Goal: Task Accomplishment & Management: Use online tool/utility

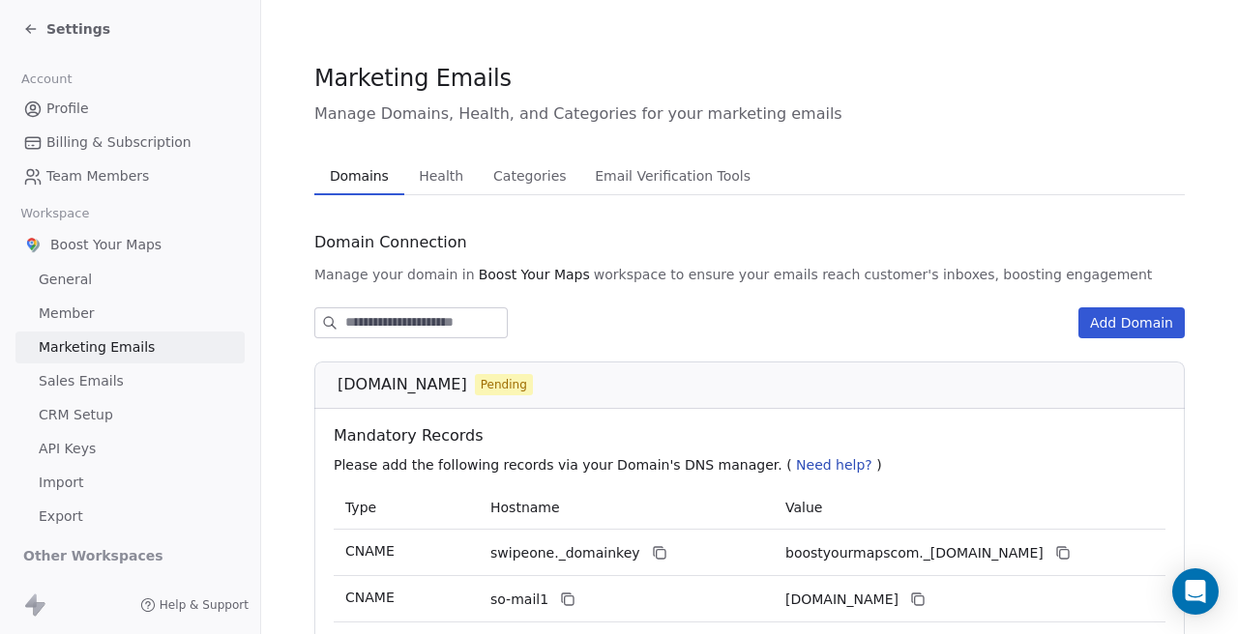
scroll to position [314, 0]
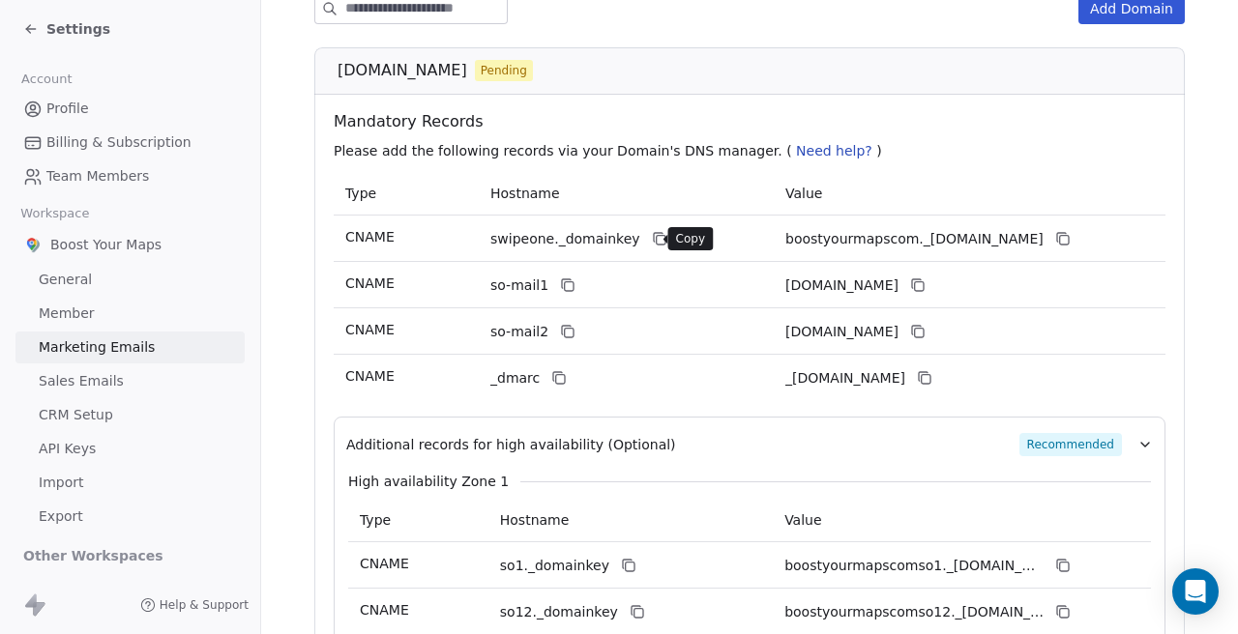
click at [652, 237] on icon at bounding box center [659, 238] width 15 height 15
click at [1058, 235] on icon at bounding box center [1061, 237] width 9 height 9
click at [560, 282] on icon at bounding box center [567, 285] width 15 height 15
click at [925, 282] on icon at bounding box center [917, 285] width 15 height 15
click at [565, 327] on icon at bounding box center [567, 331] width 15 height 15
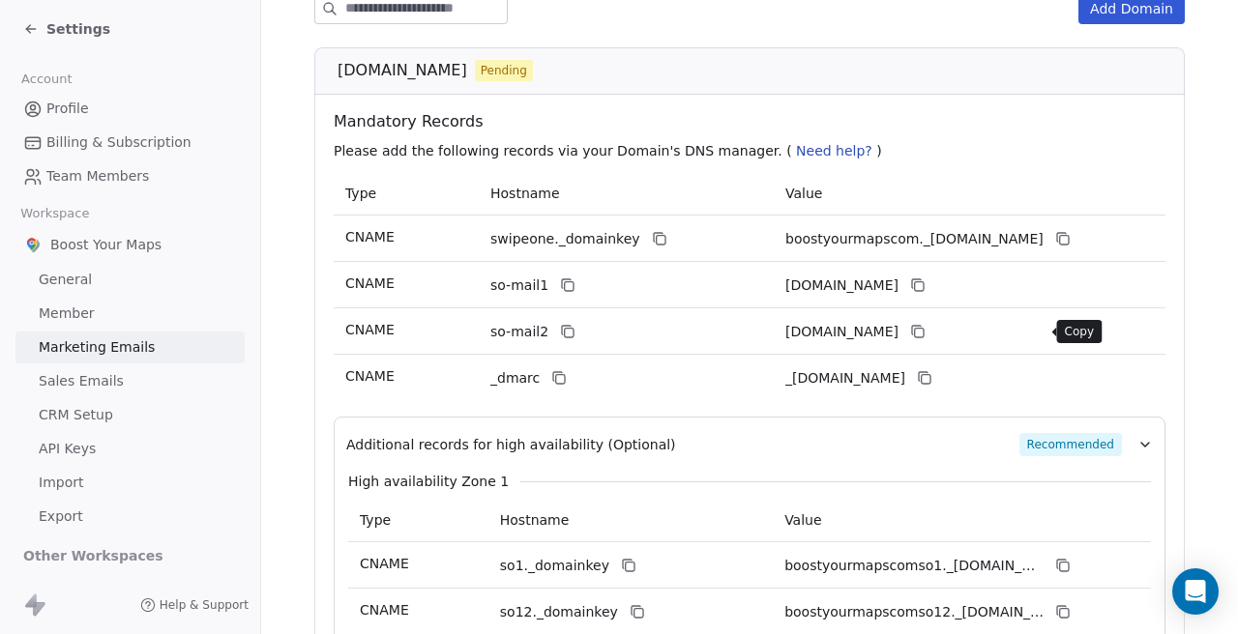
click at [925, 335] on icon at bounding box center [917, 331] width 15 height 15
click at [555, 373] on icon at bounding box center [558, 377] width 15 height 15
click at [932, 377] on icon at bounding box center [924, 377] width 15 height 15
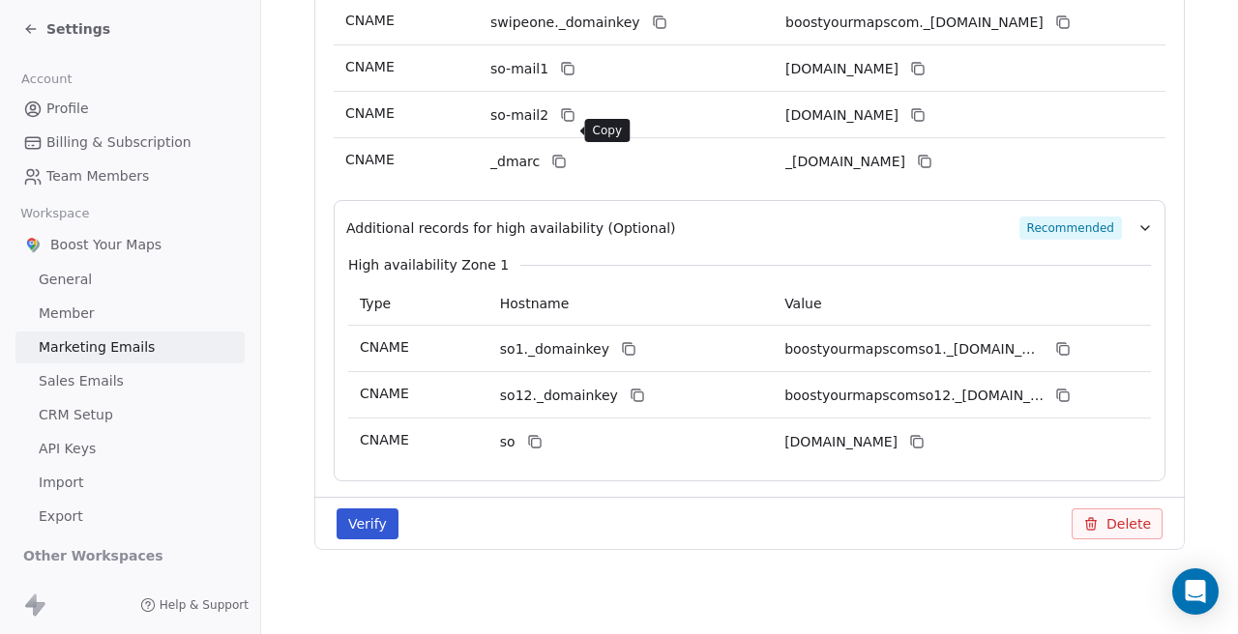
scroll to position [534, 0]
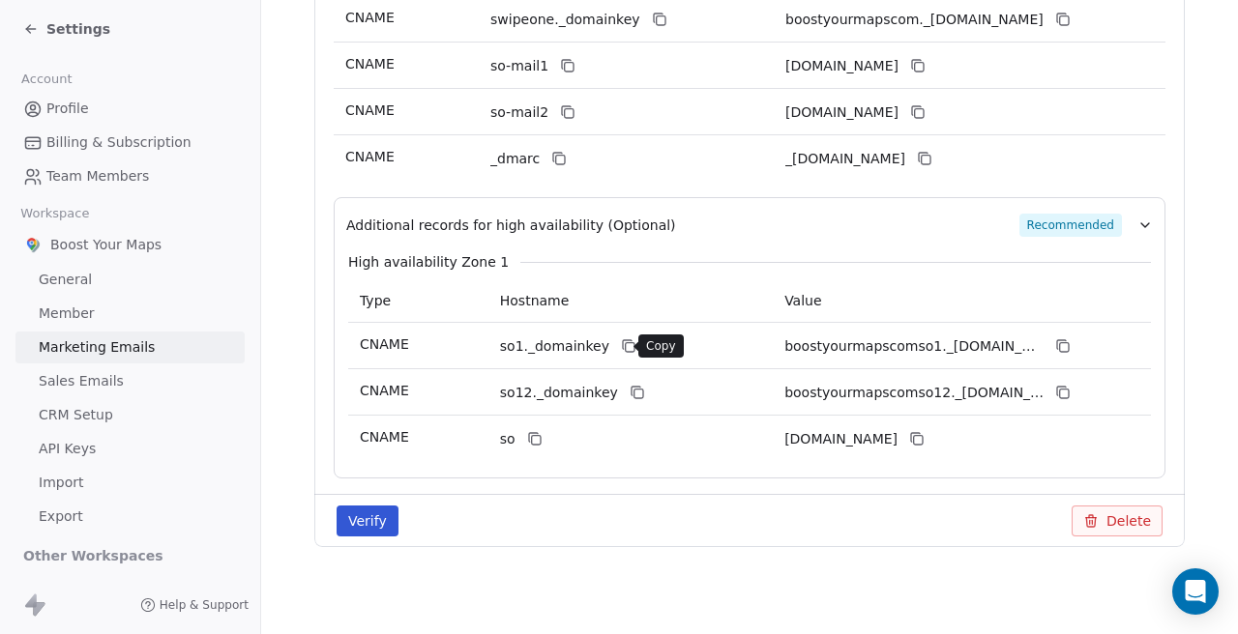
click at [621, 341] on icon at bounding box center [628, 345] width 15 height 15
click at [1055, 349] on icon at bounding box center [1062, 345] width 15 height 15
click at [630, 392] on icon at bounding box center [637, 392] width 15 height 15
click at [1055, 391] on icon at bounding box center [1062, 392] width 15 height 15
click at [527, 431] on icon at bounding box center [534, 438] width 15 height 15
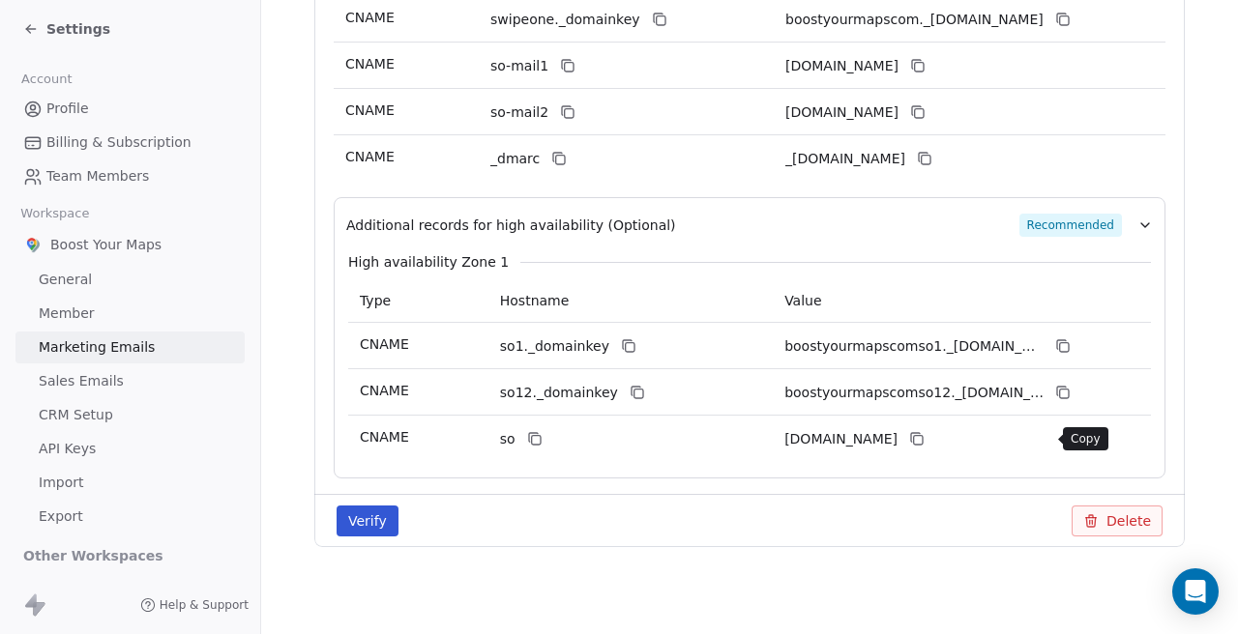
click at [924, 437] on icon at bounding box center [916, 438] width 15 height 15
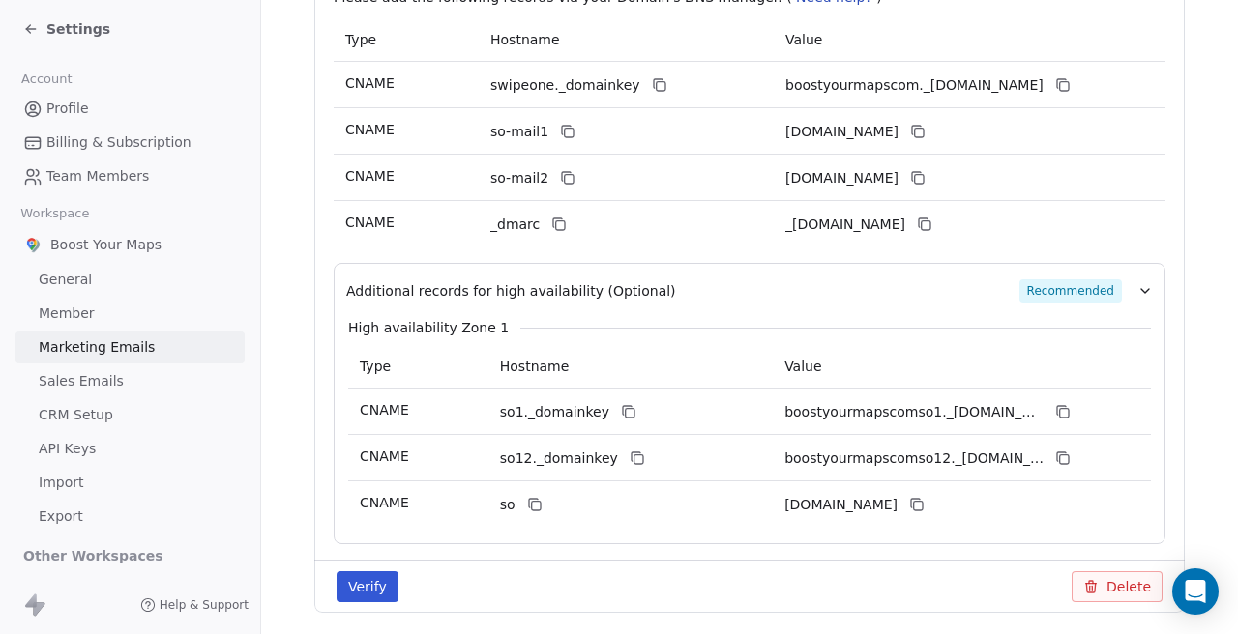
scroll to position [467, 0]
